Goal: Subscribe to service/newsletter

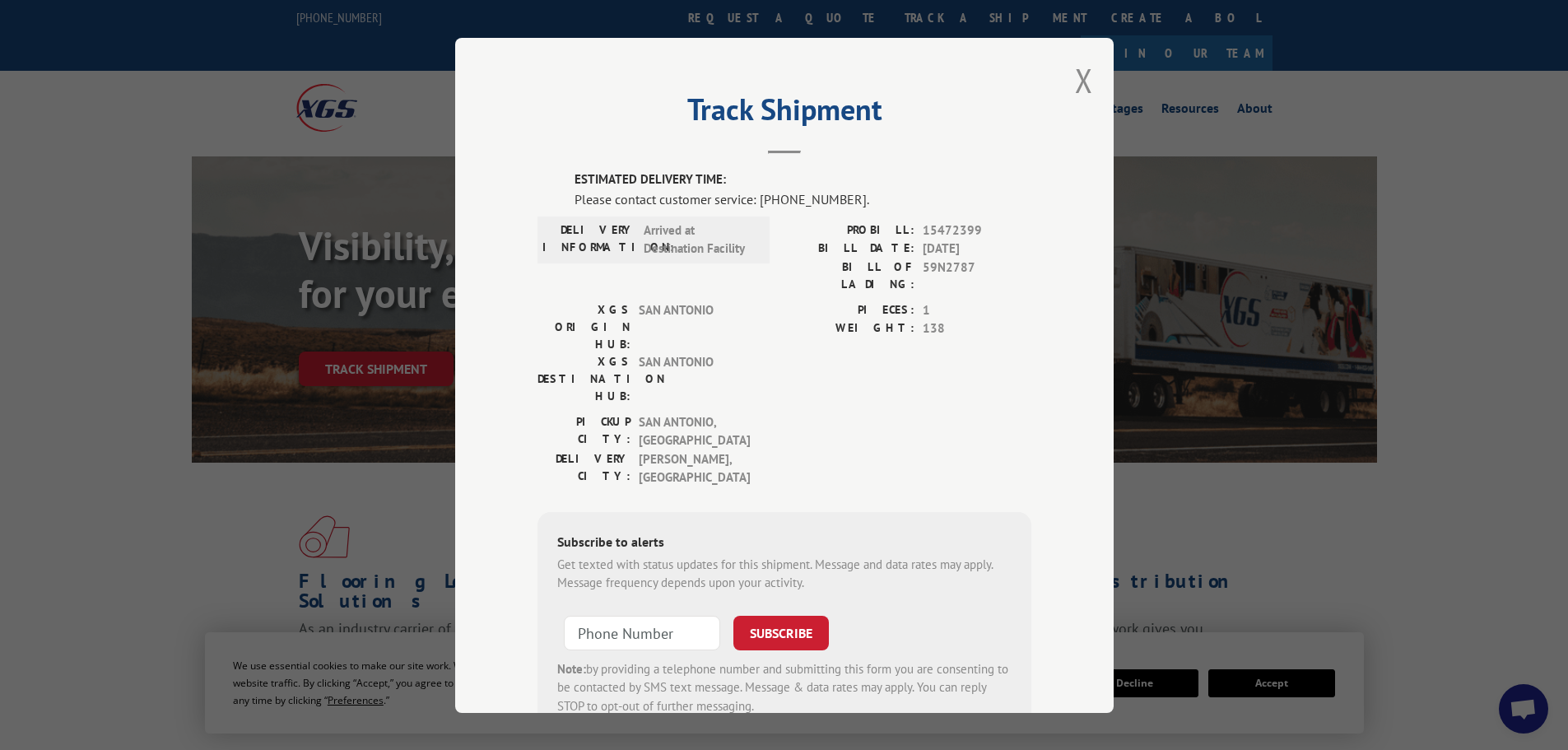
click at [672, 606] on form "SUBSCRIBE Note: by providing a telephone number and submitting this form you ar…" at bounding box center [784, 661] width 454 height 110
click at [669, 615] on input "+1 (___) ___-____" at bounding box center [641, 633] width 156 height 35
paste input
type input "+1 (___) ___-____"
click at [767, 615] on button "SUBSCRIBE" at bounding box center [781, 633] width 96 height 35
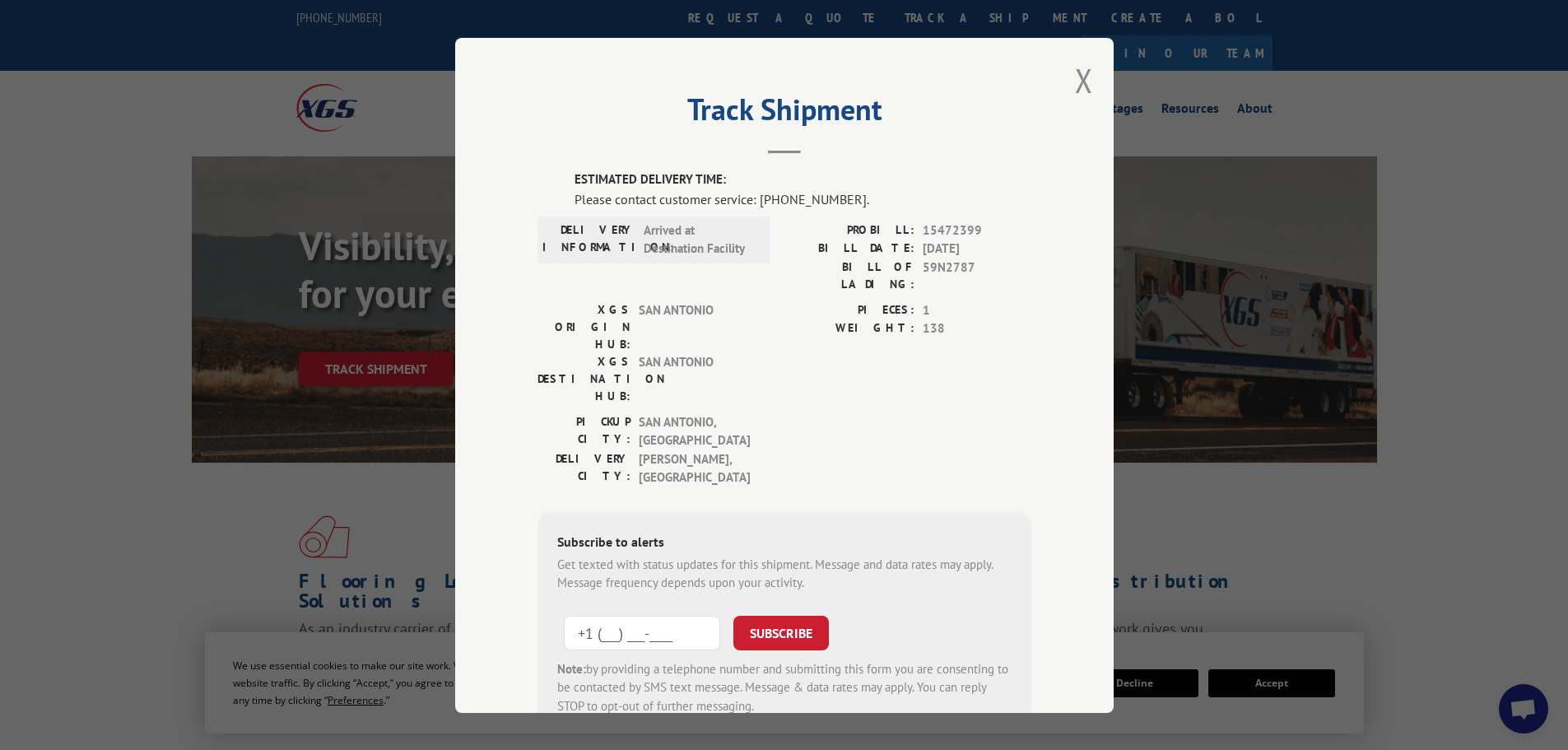
click at [655, 615] on input "+1 (___) ___-____" at bounding box center [641, 633] width 156 height 35
paste input "512) 692-4442"
type input "[PHONE_NUMBER]"
click at [792, 615] on button "SUBSCRIBE" at bounding box center [781, 633] width 96 height 35
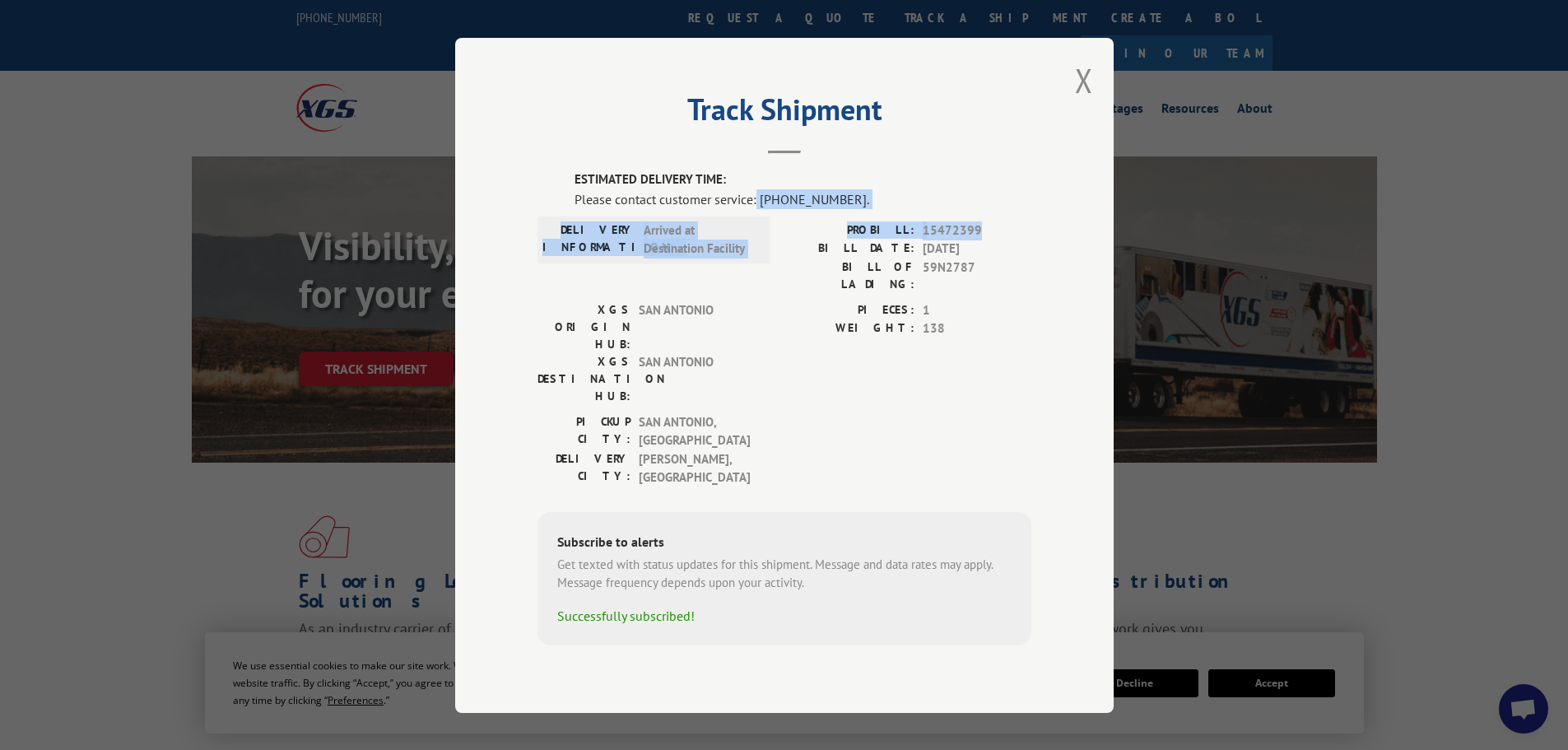
drag, startPoint x: 757, startPoint y: 233, endPoint x: 992, endPoint y: 252, distance: 235.8
click at [992, 252] on div "ESTIMATED DELIVERY TIME: Please contact customer service: [PHONE_NUMBER]. DELIV…" at bounding box center [784, 408] width 494 height 475
copy div "[PHONE_NUMBER]. DELIVERY INFORMATION: Arrived at Destination Facility PROBILL: …"
